Goal: Task Accomplishment & Management: Manage account settings

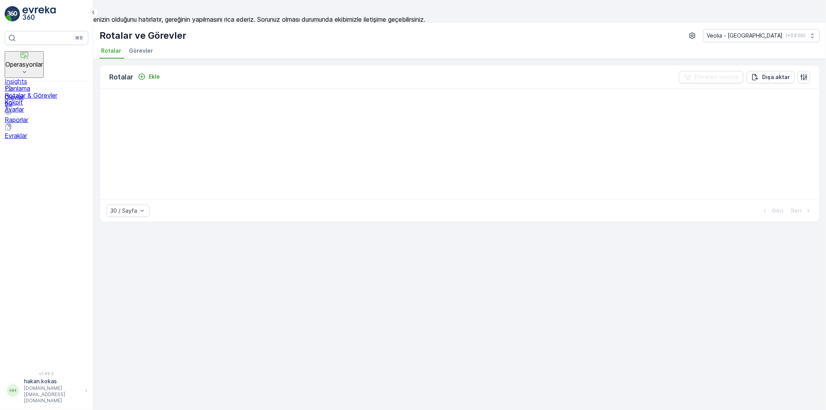
click at [28, 68] on icon at bounding box center [25, 72] width 8 height 8
click at [64, 92] on p "Rotalar & Görevler" at bounding box center [47, 95] width 84 height 7
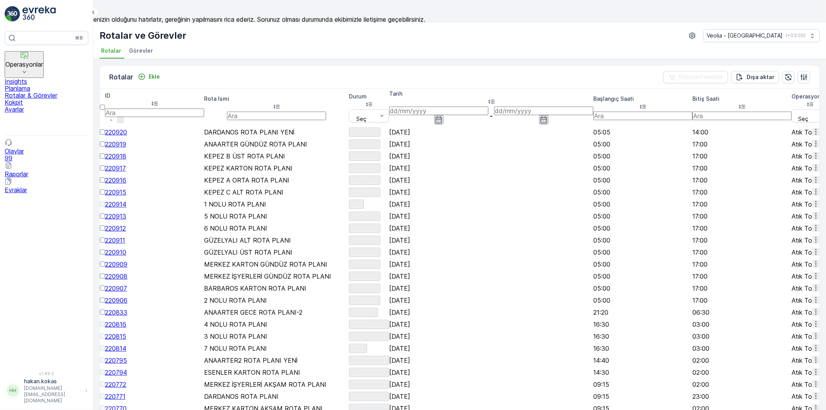
click at [124, 140] on span "220919" at bounding box center [115, 144] width 21 height 8
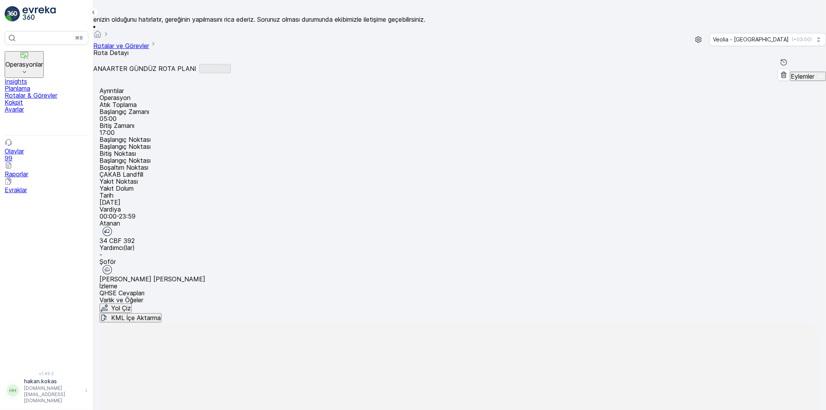
scroll to position [24, 0]
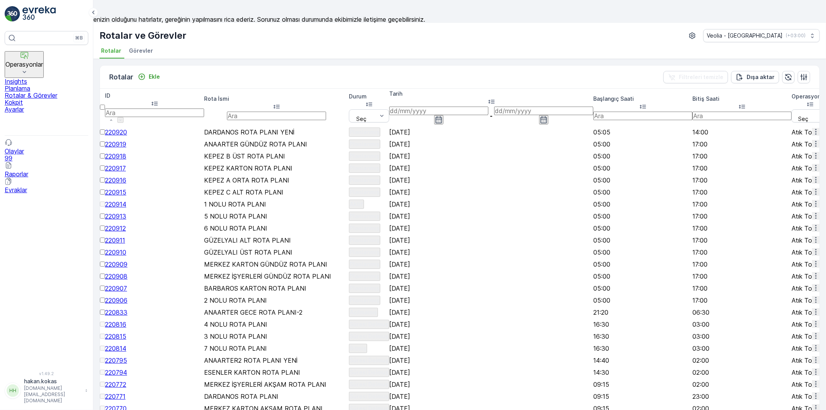
click at [358, 30] on div "Rotalar ve Görevler Veolia - [GEOGRAPHIC_DATA] ( +03:00 )" at bounding box center [460, 35] width 720 height 13
click at [812, 140] on icon "button" at bounding box center [816, 144] width 8 height 8
click at [801, 183] on span "Atanan Kişiyi Değiştir" at bounding box center [796, 186] width 61 height 7
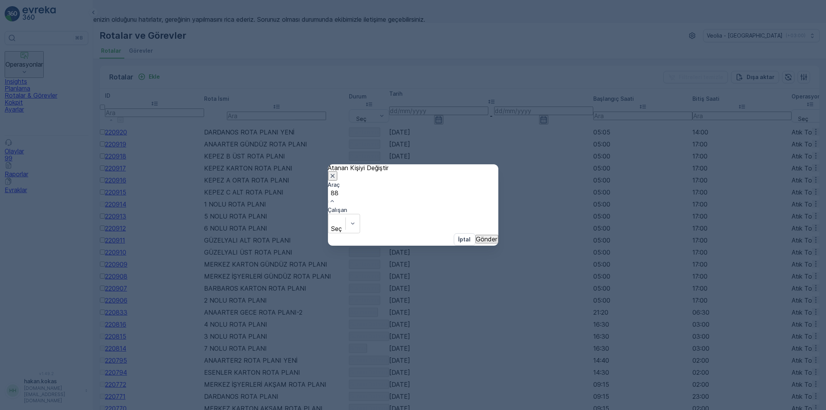
type input "886"
drag, startPoint x: 368, startPoint y: 226, endPoint x: 421, endPoint y: 225, distance: 52.7
click at [36, 409] on span "34 NJA 886" at bounding box center [18, 413] width 36 height 8
type input "ALİ"
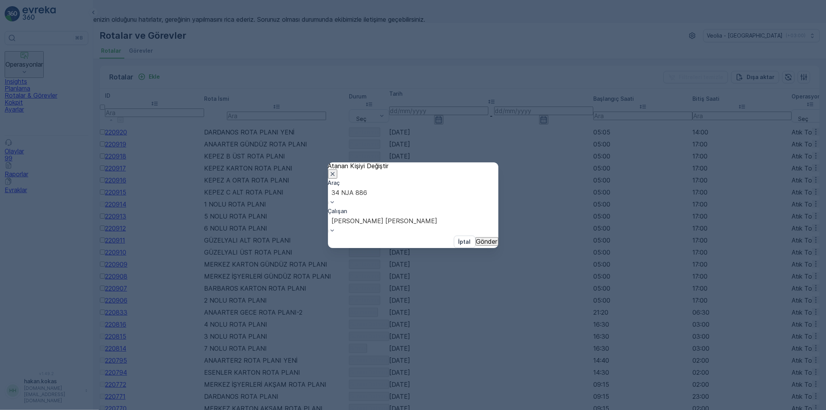
click at [476, 240] on p "Gönder" at bounding box center [486, 241] width 21 height 7
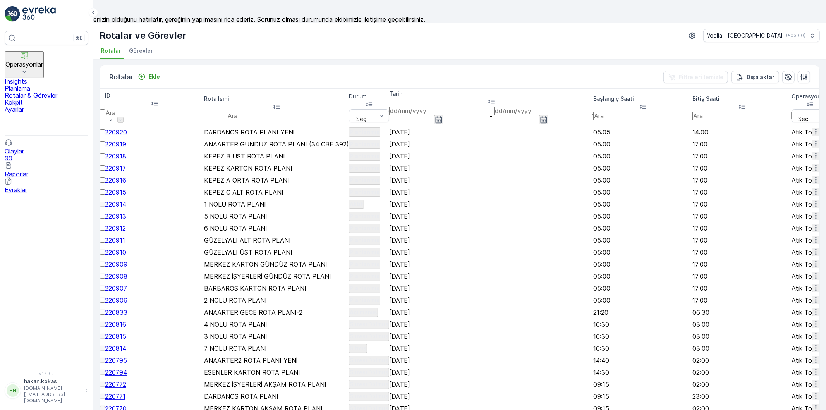
click at [812, 160] on icon "button" at bounding box center [816, 156] width 8 height 8
click at [805, 203] on span "Atanan Kişiyi Değiştir" at bounding box center [796, 206] width 61 height 7
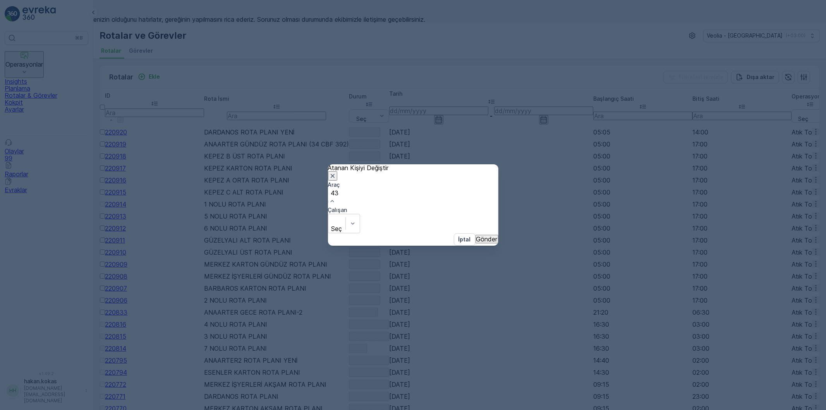
type input "439"
click at [401, 409] on div "34 CBF 439" at bounding box center [413, 413] width 826 height 7
type input "FER"
click at [457, 409] on div "FERHAT AY" at bounding box center [413, 413] width 826 height 7
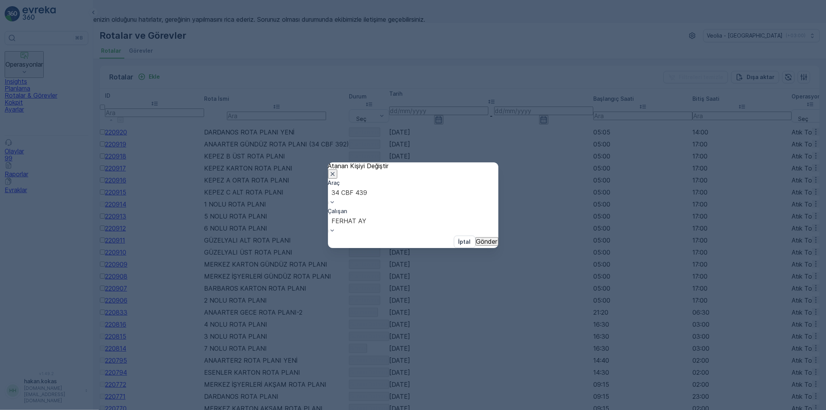
click at [476, 238] on p "Gönder" at bounding box center [486, 241] width 21 height 7
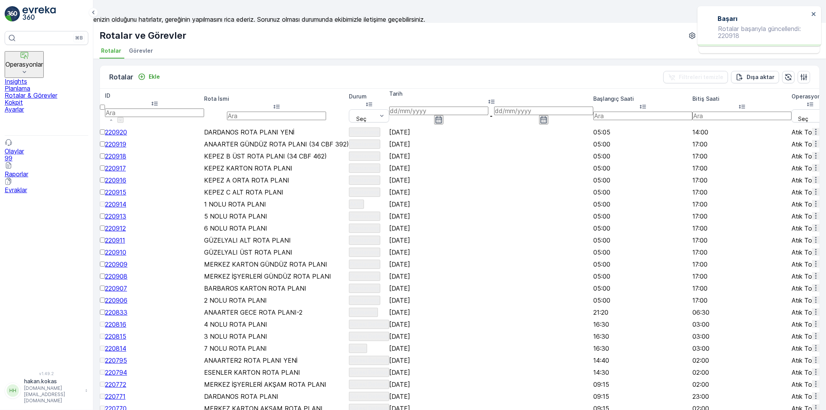
click at [812, 172] on icon "button" at bounding box center [816, 168] width 8 height 8
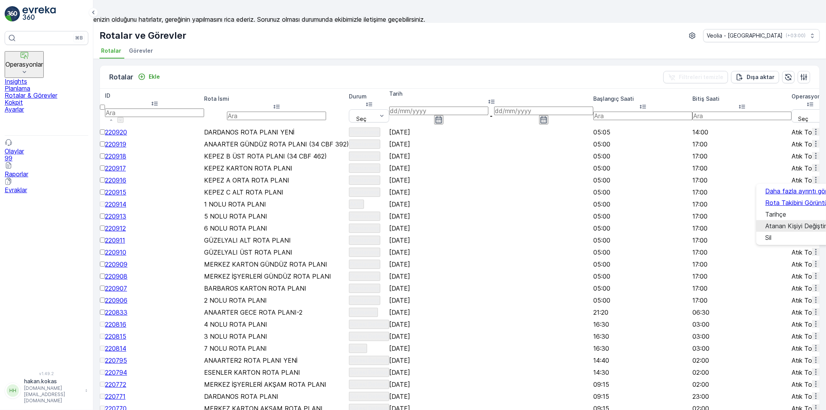
click at [804, 223] on span "Atanan Kişiyi Değiştir" at bounding box center [796, 225] width 61 height 7
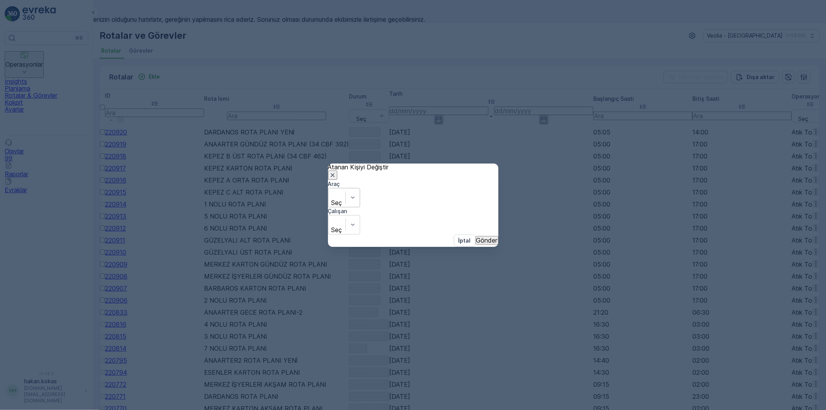
click at [360, 207] on div at bounding box center [353, 197] width 14 height 19
type input "220"
click at [389, 409] on div "34 CBG 220" at bounding box center [413, 413] width 826 height 7
type input "AH"
click at [58, 409] on span "AHSEN METİN İNAL" at bounding box center [29, 413] width 58 height 8
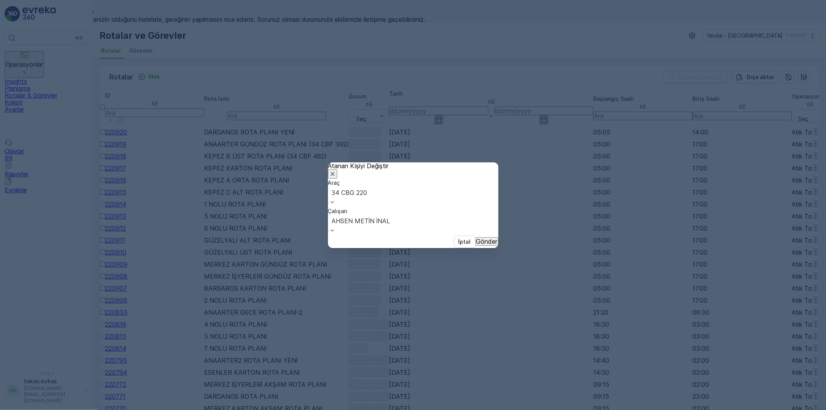
click at [478, 238] on p "Gönder" at bounding box center [486, 241] width 21 height 7
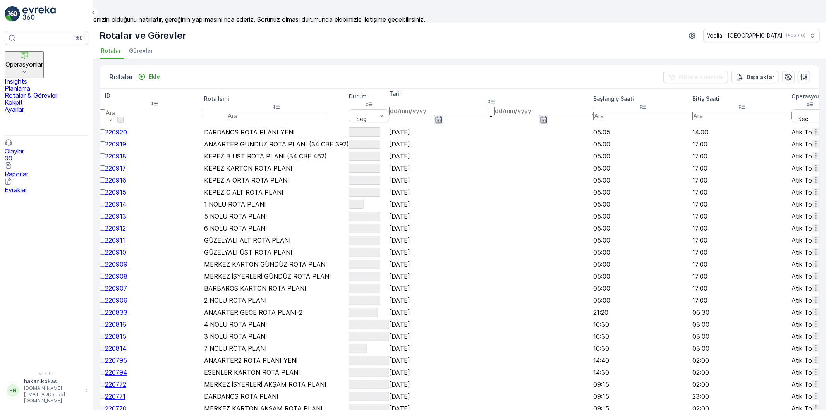
click at [812, 184] on button "button" at bounding box center [816, 180] width 8 height 8
click at [800, 245] on span "Atanan Kişiyi Değiştir" at bounding box center [796, 245] width 61 height 7
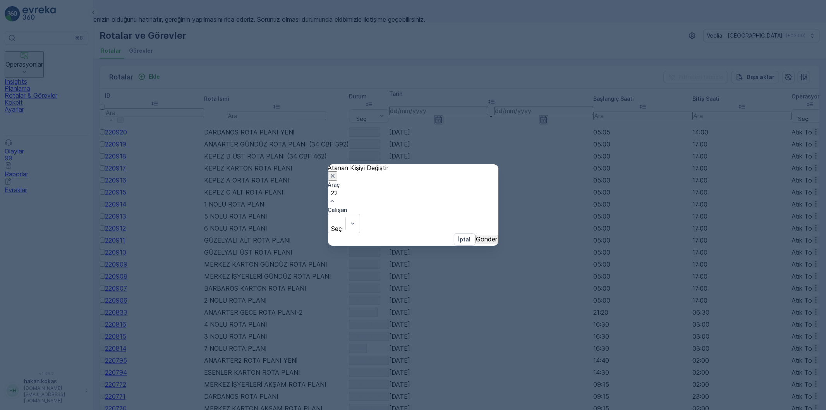
type input "228"
click at [397, 409] on div "34 CBG 228" at bounding box center [413, 413] width 826 height 7
type input "5"
type input "HASA"
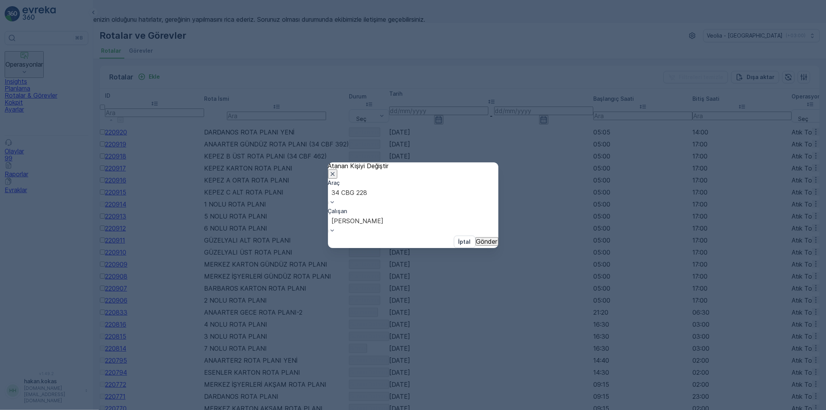
click at [476, 238] on p "Gönder" at bounding box center [486, 241] width 21 height 7
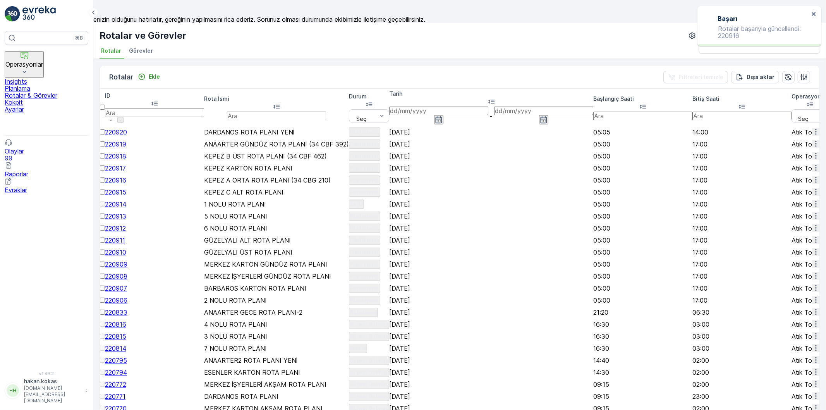
click at [812, 198] on td at bounding box center [816, 192] width 8 height 12
click at [812, 196] on icon "button" at bounding box center [816, 192] width 8 height 8
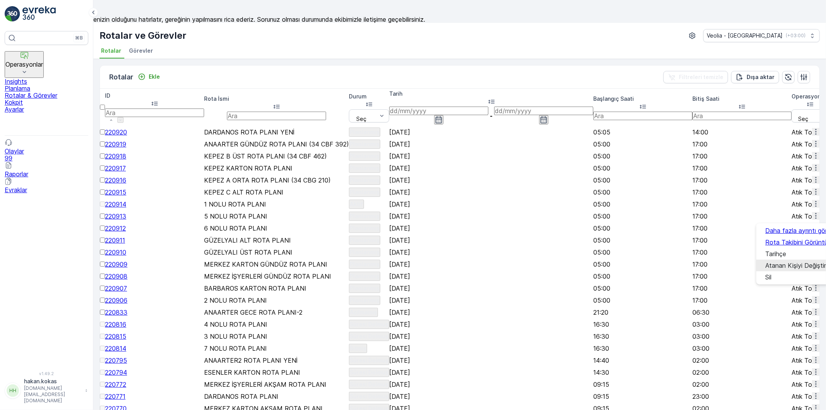
click at [800, 262] on span "Atanan Kişiyi Değiştir" at bounding box center [796, 265] width 61 height 7
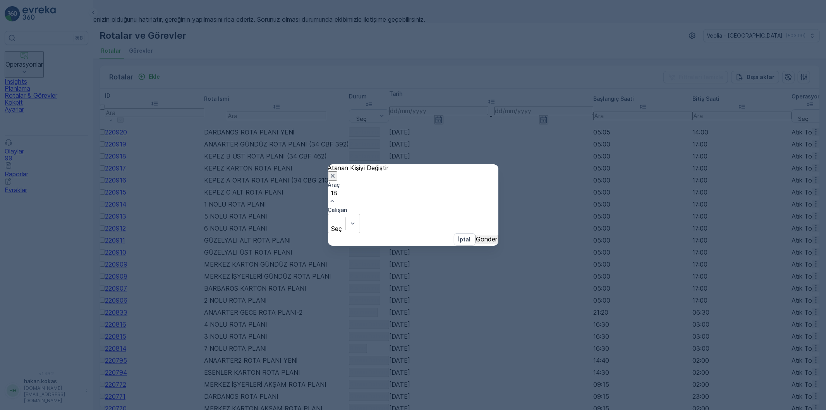
type input "188"
click at [397, 409] on div "34 CBG 188" at bounding box center [413, 413] width 826 height 7
type input "ER"
click at [442, 409] on div "[PERSON_NAME] GÖLLER" at bounding box center [413, 413] width 826 height 7
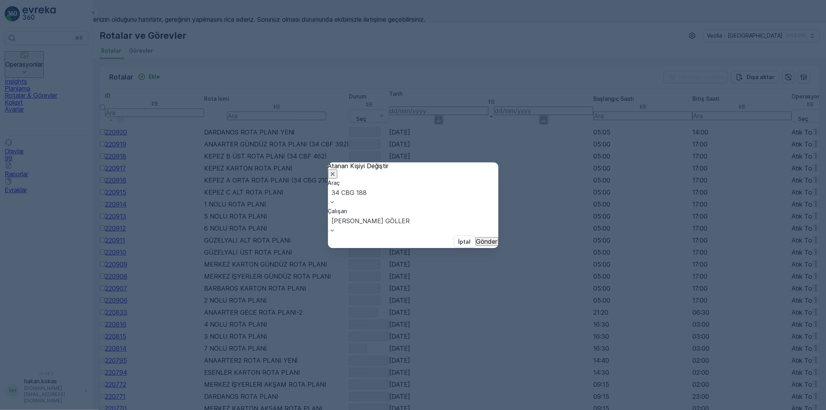
click at [482, 242] on button "Gönder" at bounding box center [487, 241] width 23 height 9
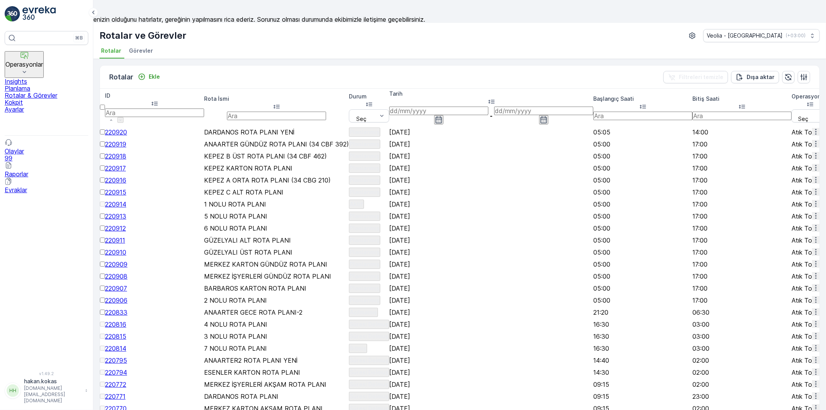
click at [812, 220] on icon "button" at bounding box center [816, 216] width 8 height 8
click at [803, 299] on span "Atanan Kişiyi Değiştir" at bounding box center [796, 302] width 61 height 7
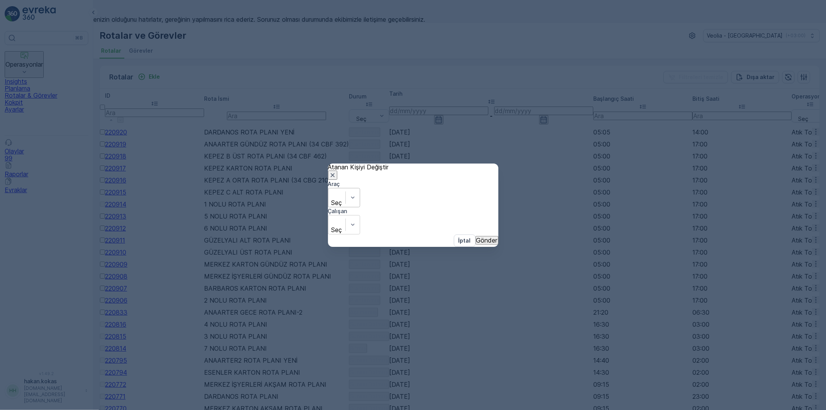
click at [360, 203] on div "Seç" at bounding box center [344, 197] width 32 height 19
type input "374"
drag, startPoint x: 380, startPoint y: 225, endPoint x: 482, endPoint y: 208, distance: 103.4
click at [386, 409] on div "34 NGP 374" at bounding box center [413, 413] width 826 height 7
type input "ÜN"
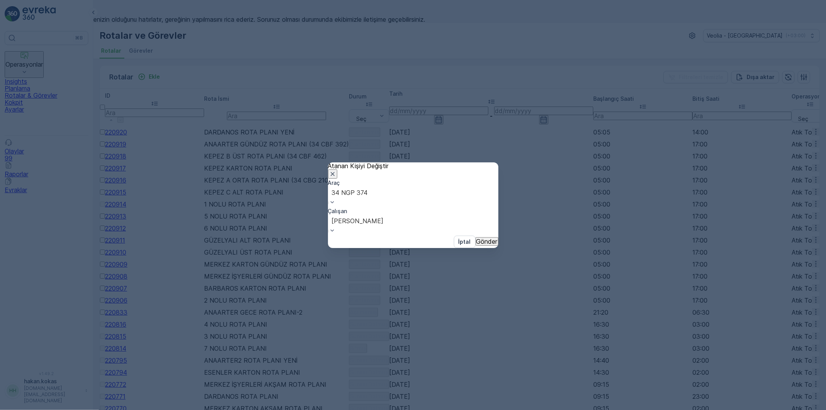
click at [476, 238] on p "Gönder" at bounding box center [486, 241] width 21 height 7
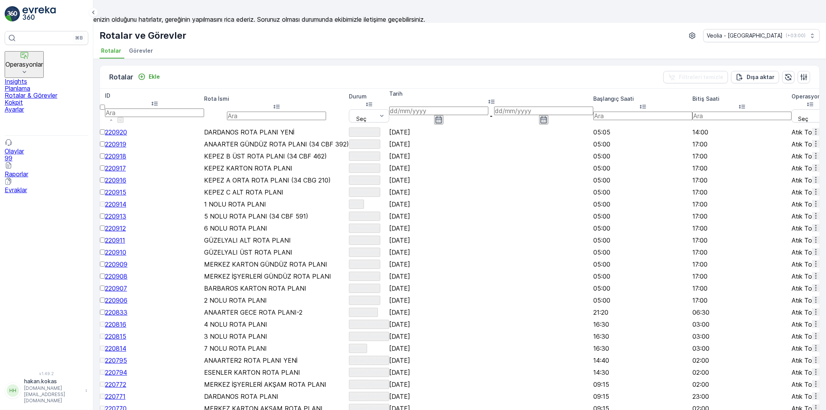
click at [812, 232] on icon "button" at bounding box center [816, 228] width 8 height 8
click at [800, 318] on span "Atanan Kişiyi Değiştir" at bounding box center [796, 321] width 61 height 7
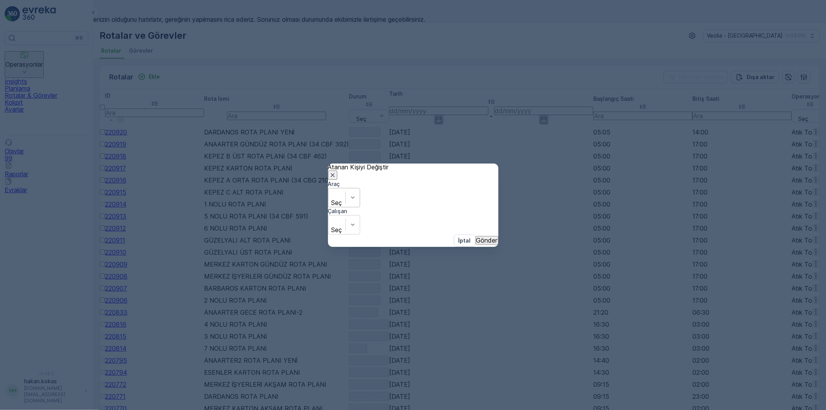
click at [360, 207] on div "Seç" at bounding box center [344, 197] width 32 height 19
type input "40"
type input "GÖK"
click at [63, 409] on span "GÖKHAN GENÇTEPE" at bounding box center [31, 413] width 63 height 8
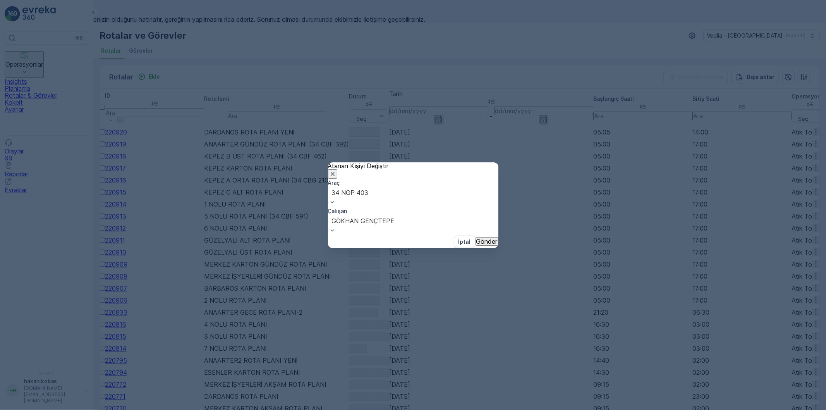
click at [476, 238] on p "Gönder" at bounding box center [486, 241] width 21 height 7
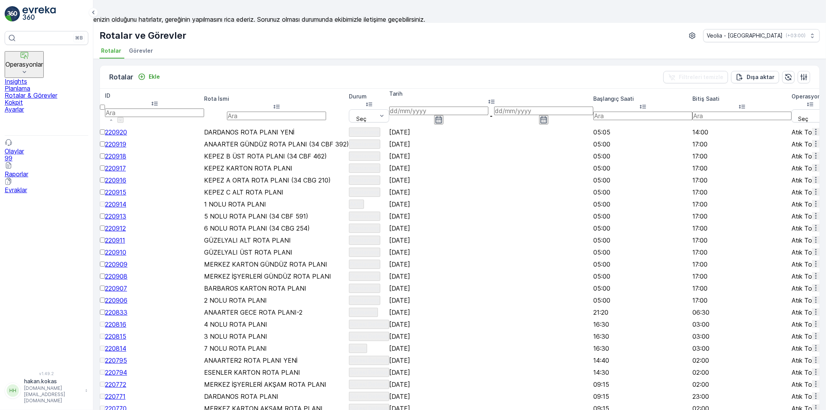
click at [812, 244] on icon "button" at bounding box center [816, 240] width 8 height 8
click at [801, 337] on span "Atanan Kişiyi Değiştir" at bounding box center [796, 340] width 61 height 7
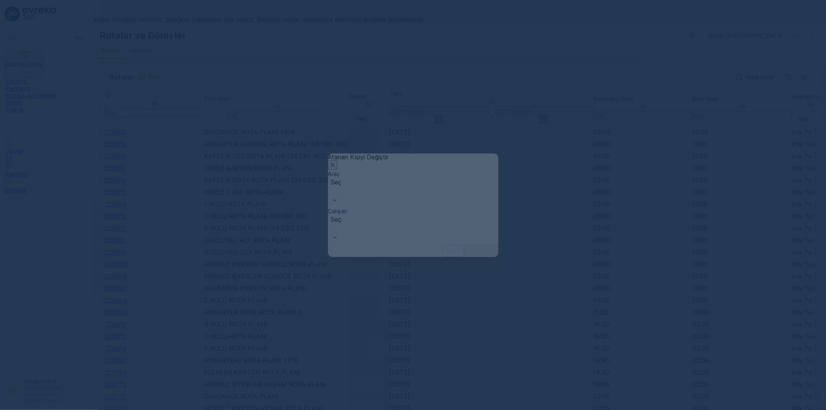
click at [800, 338] on div at bounding box center [413, 205] width 826 height 410
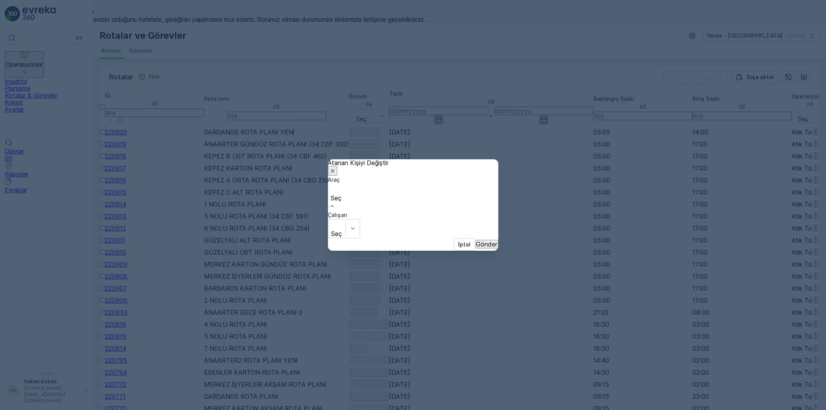
click at [345, 201] on div "Seç" at bounding box center [336, 198] width 17 height 28
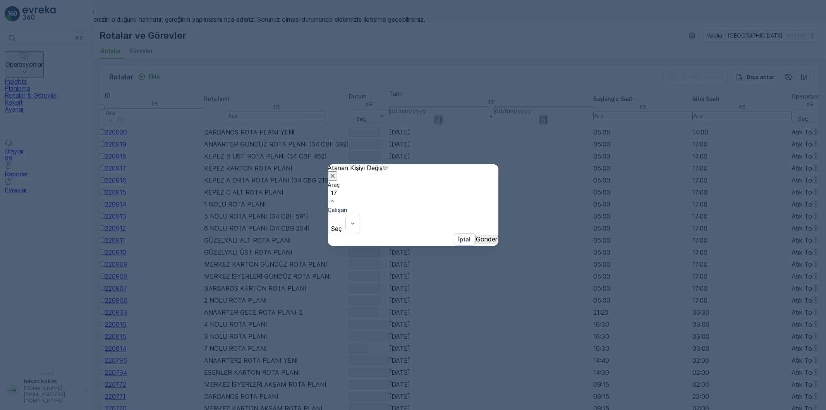
type input "175"
drag, startPoint x: 381, startPoint y: 227, endPoint x: 451, endPoint y: 215, distance: 70.7
click at [383, 409] on div "34 CBG 175" at bounding box center [413, 413] width 826 height 7
type input "CEM"
click at [457, 409] on div "[PERSON_NAME]" at bounding box center [413, 413] width 826 height 7
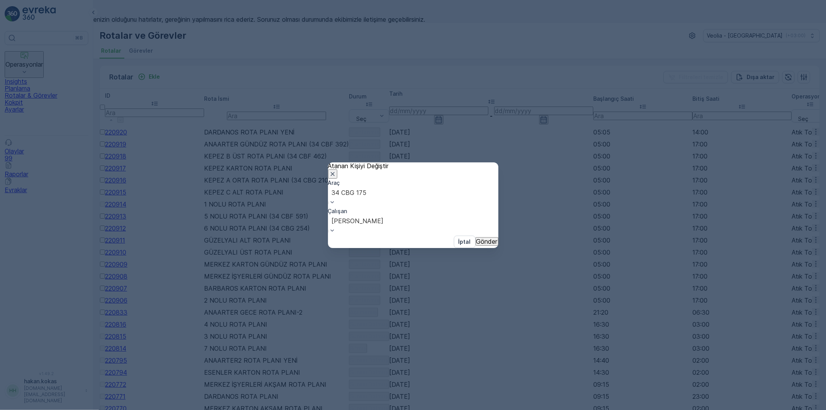
click at [476, 238] on p "Gönder" at bounding box center [486, 241] width 21 height 7
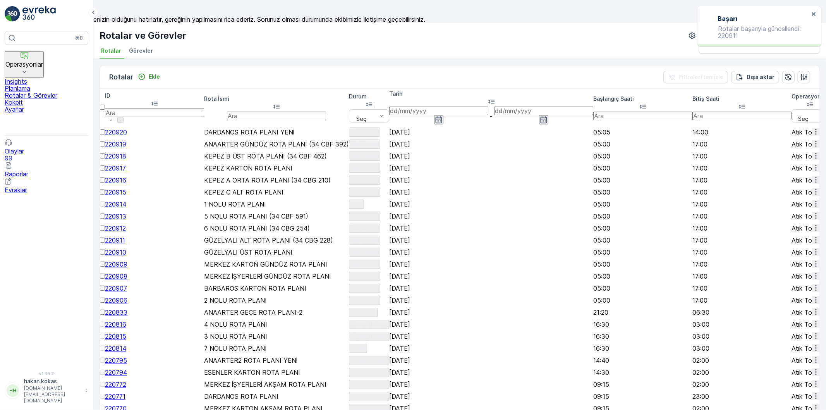
click at [815, 254] on icon "button" at bounding box center [815, 252] width 1 height 6
click at [802, 357] on span "Atanan Kişiyi Değiştir" at bounding box center [796, 360] width 61 height 7
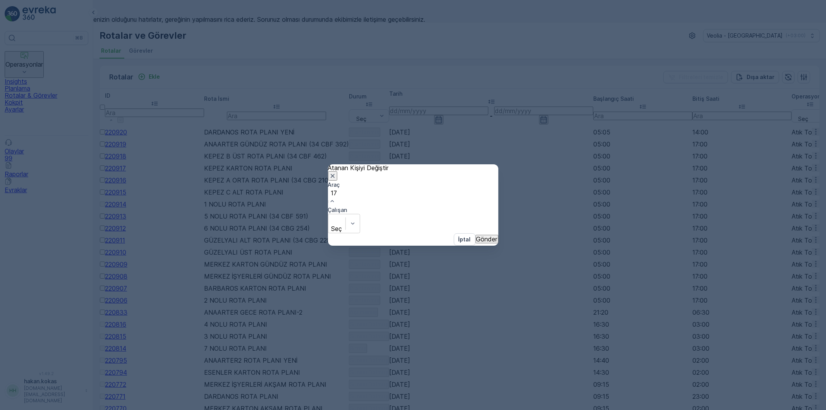
type input "175"
click at [394, 409] on div "34 CBG 175" at bounding box center [413, 413] width 826 height 7
type input "CE"
click at [432, 409] on div "[PERSON_NAME]" at bounding box center [413, 413] width 826 height 7
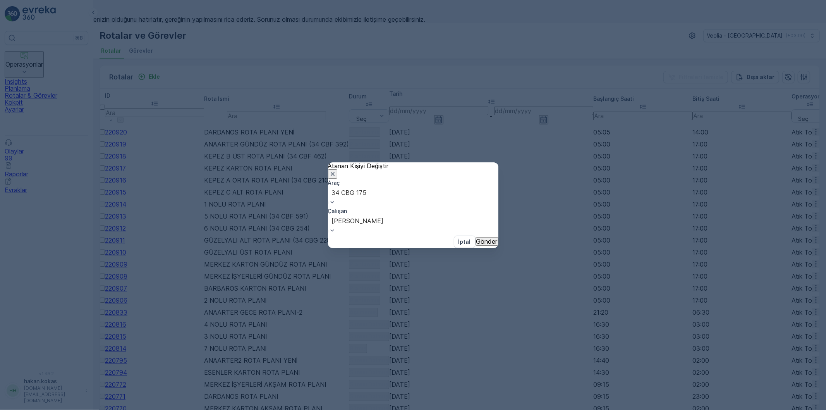
click at [478, 238] on p "Gönder" at bounding box center [486, 241] width 21 height 7
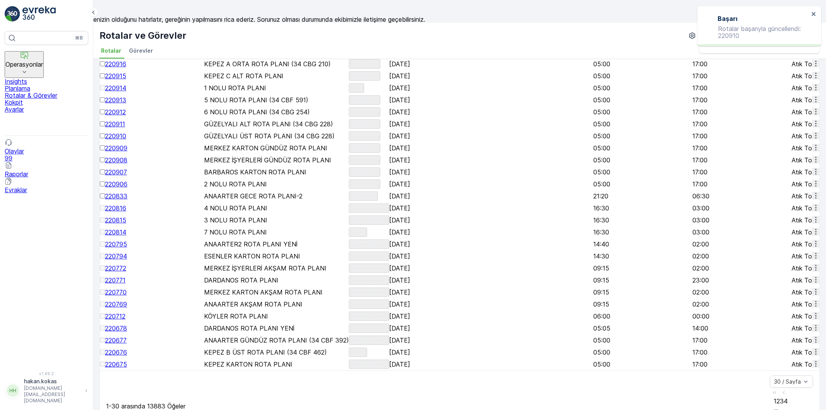
scroll to position [129, 0]
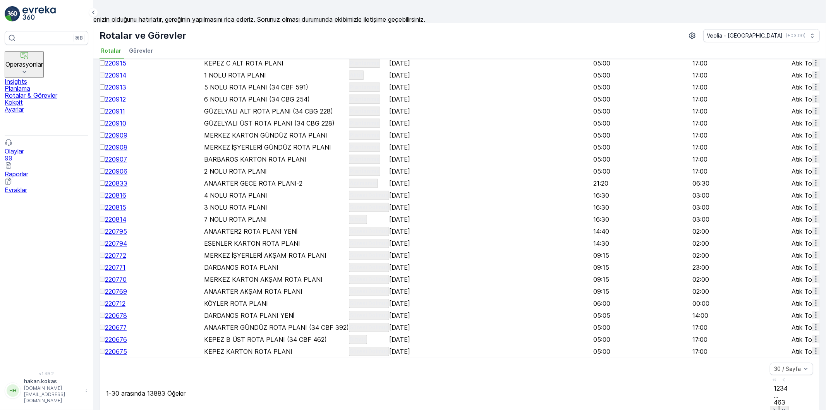
click at [812, 139] on icon "button" at bounding box center [816, 135] width 8 height 8
click at [792, 247] on span "Atanan Kişiyi Değiştir" at bounding box center [796, 250] width 61 height 7
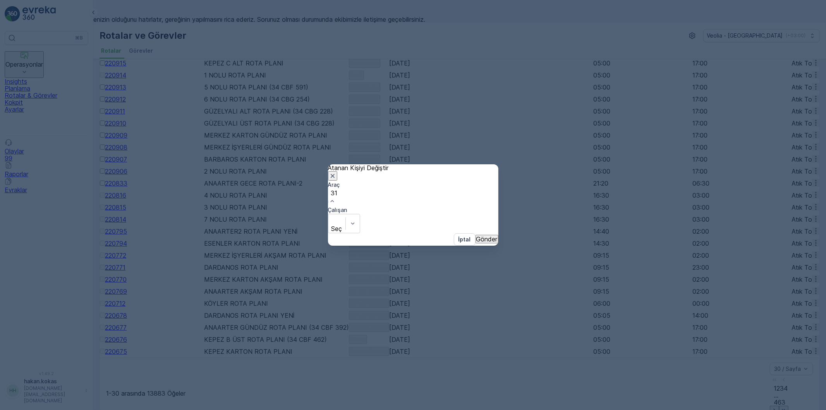
type input "316"
click at [388, 409] on div "34 NGP 316" at bounding box center [413, 413] width 826 height 7
type input "MÜ"
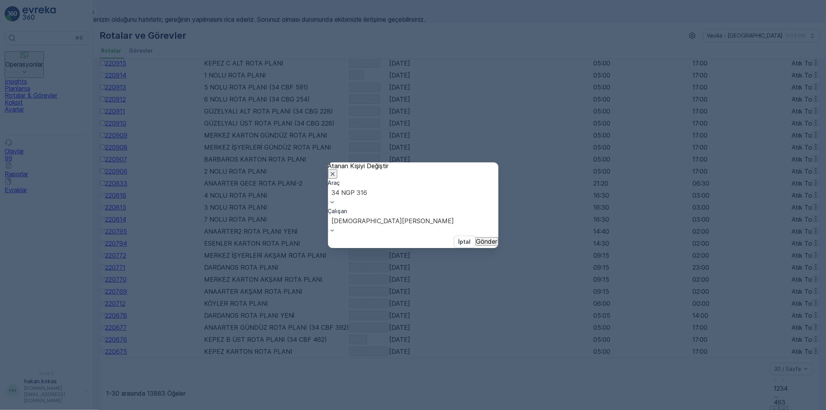
click at [476, 241] on p "Gönder" at bounding box center [486, 241] width 21 height 7
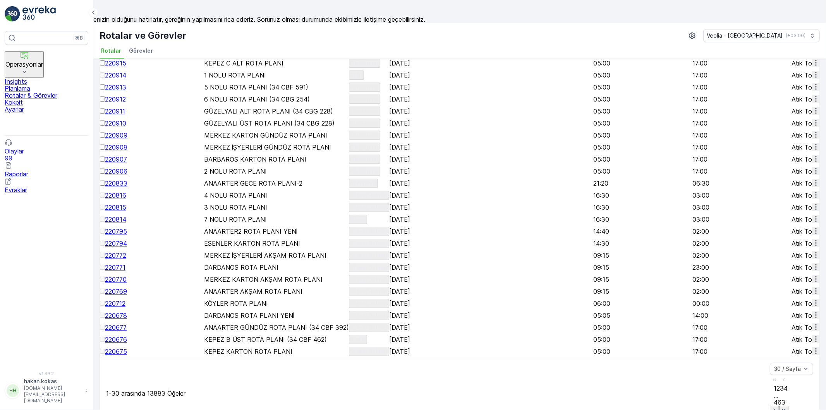
click at [812, 151] on icon "button" at bounding box center [816, 147] width 8 height 8
click at [799, 268] on span "Atanan Kişiyi Değiştir" at bounding box center [796, 270] width 61 height 7
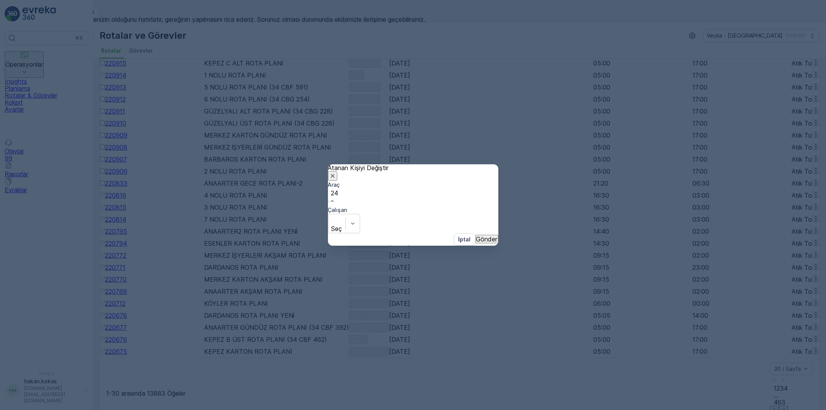
type input "242"
drag, startPoint x: 392, startPoint y: 229, endPoint x: 448, endPoint y: 222, distance: 56.6
click at [392, 409] on div "34 NGP 242" at bounding box center [413, 413] width 826 height 7
click at [360, 215] on div "Seç" at bounding box center [344, 224] width 32 height 19
type input "SER"
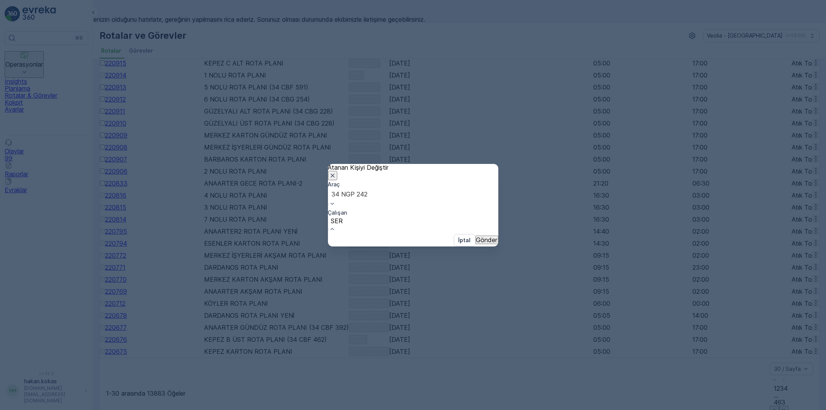
click at [52, 409] on span "[PERSON_NAME]" at bounding box center [26, 413] width 52 height 8
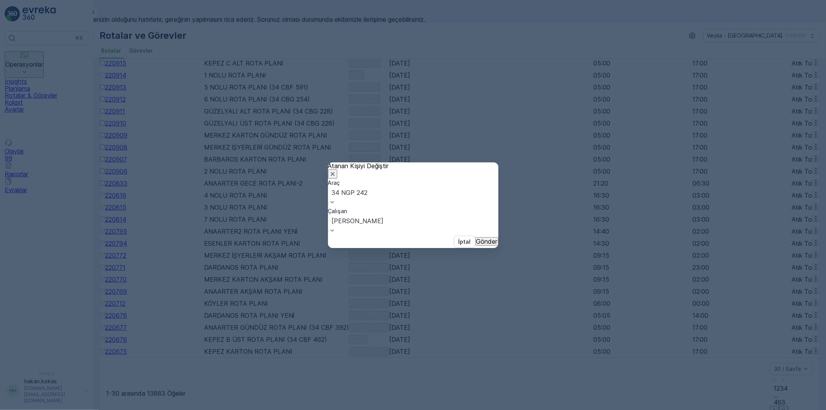
click at [476, 238] on p "Gönder" at bounding box center [486, 241] width 21 height 7
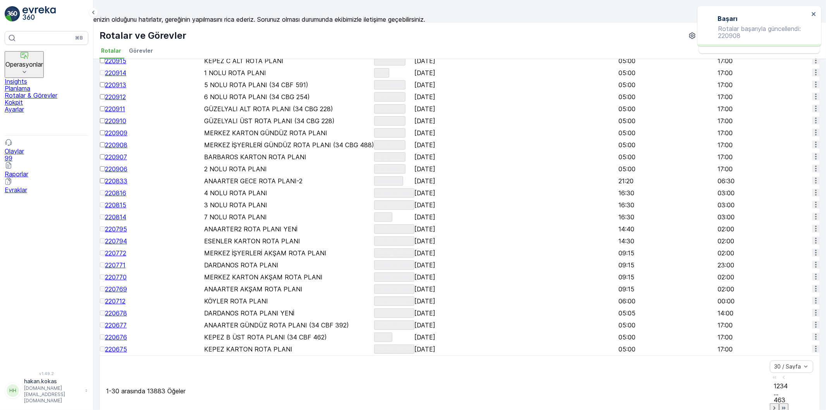
scroll to position [172, 0]
click at [812, 160] on icon "button" at bounding box center [816, 157] width 8 height 8
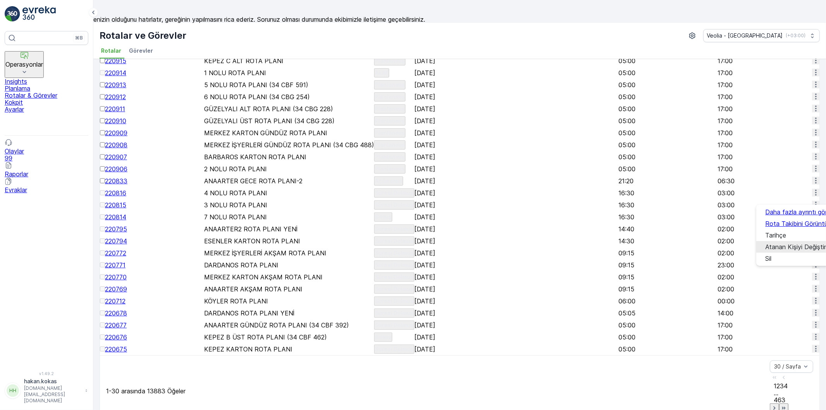
click at [801, 244] on span "Atanan Kişiyi Değiştir" at bounding box center [796, 246] width 61 height 7
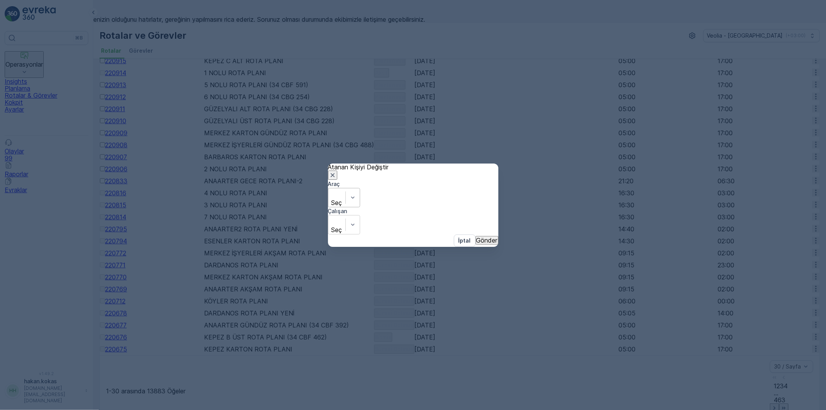
click at [360, 201] on div "Seç" at bounding box center [344, 197] width 32 height 19
type input "591"
click at [395, 409] on div "34 CBF 591" at bounding box center [413, 413] width 826 height 7
click at [450, 208] on div "Çalışan" at bounding box center [413, 212] width 170 height 8
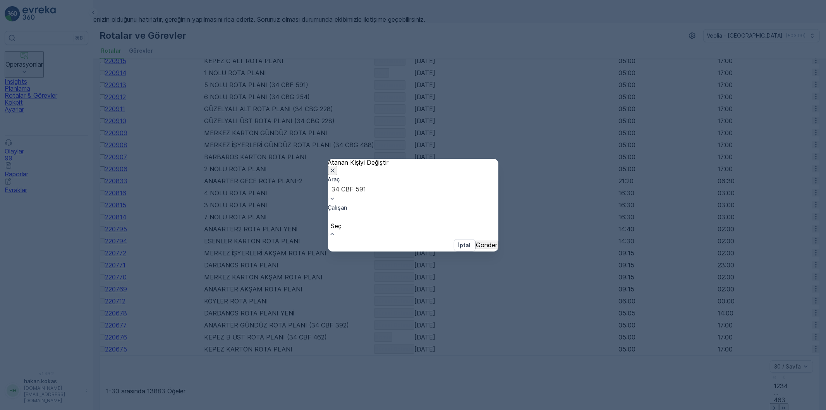
click at [345, 212] on div "Seç" at bounding box center [336, 226] width 17 height 28
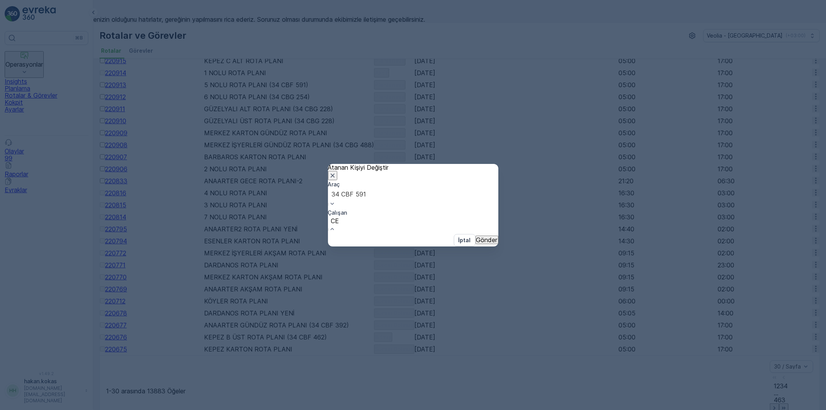
type input "CEY"
drag, startPoint x: 451, startPoint y: 224, endPoint x: 469, endPoint y: 226, distance: 17.6
click at [52, 409] on span "[PERSON_NAME]" at bounding box center [26, 413] width 52 height 8
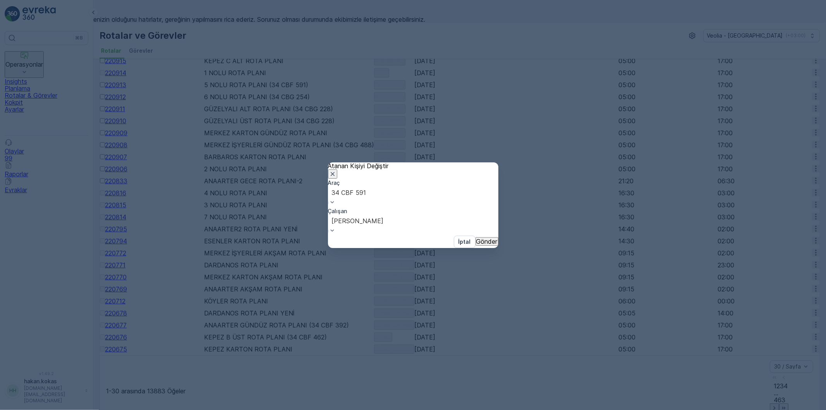
click at [478, 238] on p "Gönder" at bounding box center [486, 241] width 21 height 7
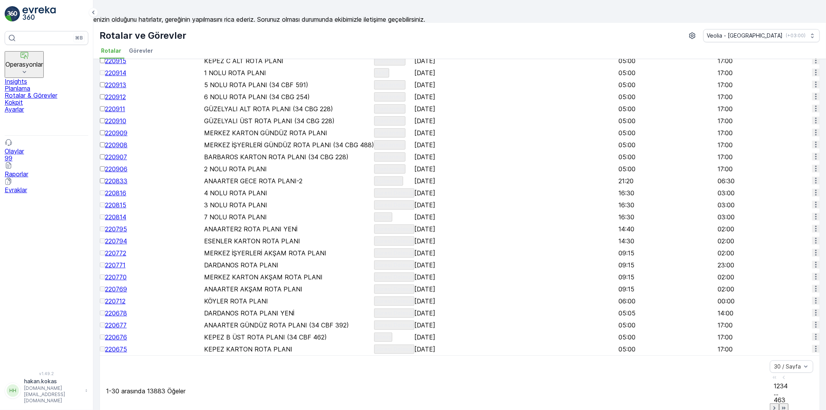
click at [812, 172] on icon "button" at bounding box center [816, 169] width 8 height 8
click at [790, 264] on span "Atanan Kişiyi Değiştir" at bounding box center [796, 266] width 61 height 7
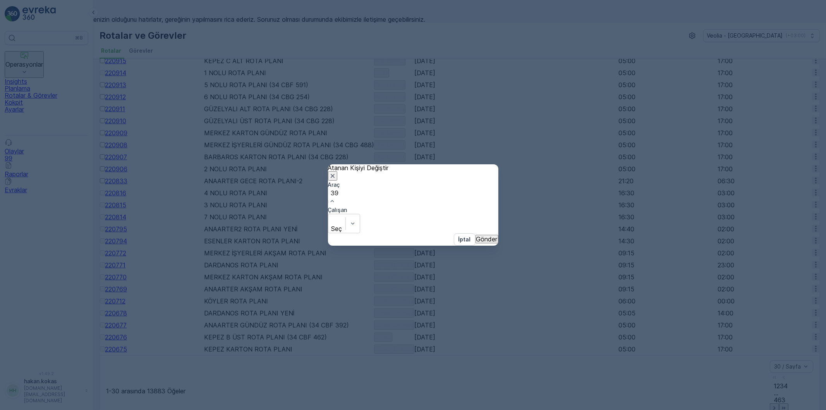
type input "392"
click at [35, 409] on span "34 CBF 392" at bounding box center [17, 413] width 35 height 8
type input "CAP"
click at [52, 409] on span "[PERSON_NAME]" at bounding box center [26, 413] width 52 height 8
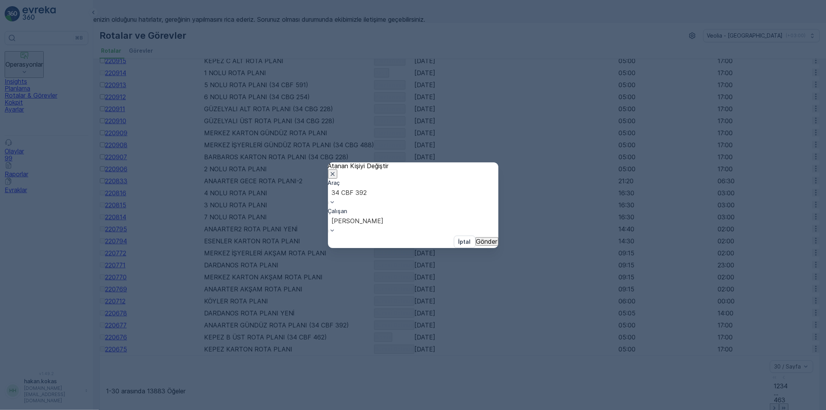
click at [476, 238] on p "Gönder" at bounding box center [486, 241] width 21 height 7
